Goal: Task Accomplishment & Management: Manage account settings

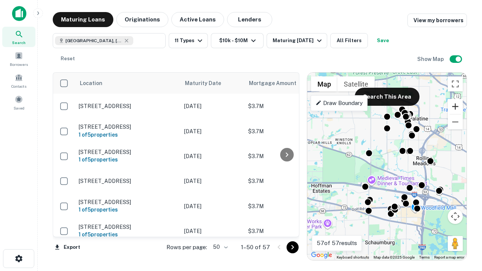
click at [456, 107] on button "Zoom in" at bounding box center [455, 106] width 15 height 15
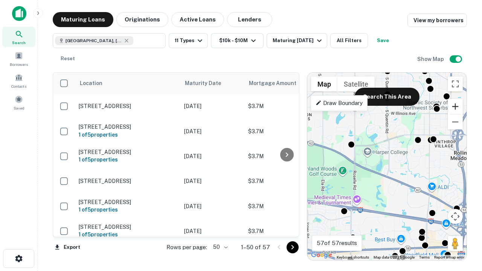
click at [456, 107] on button "Zoom in" at bounding box center [455, 106] width 15 height 15
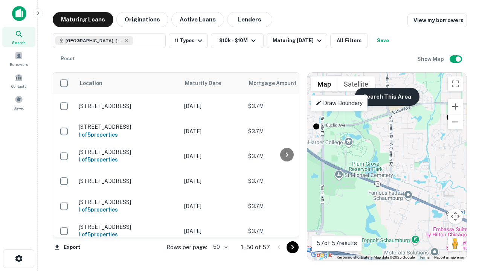
click at [387, 97] on button "Search This Area" at bounding box center [387, 97] width 65 height 18
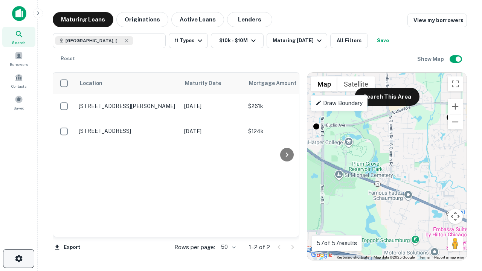
click at [18, 259] on icon "button" at bounding box center [18, 258] width 9 height 9
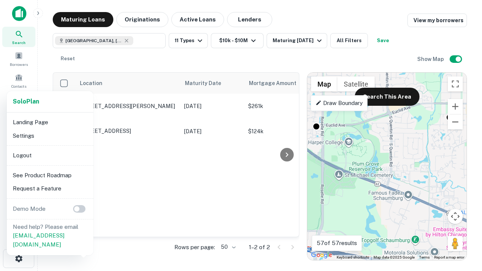
click at [50, 155] on li "Logout" at bounding box center [50, 156] width 81 height 14
